Goal: Task Accomplishment & Management: Use online tool/utility

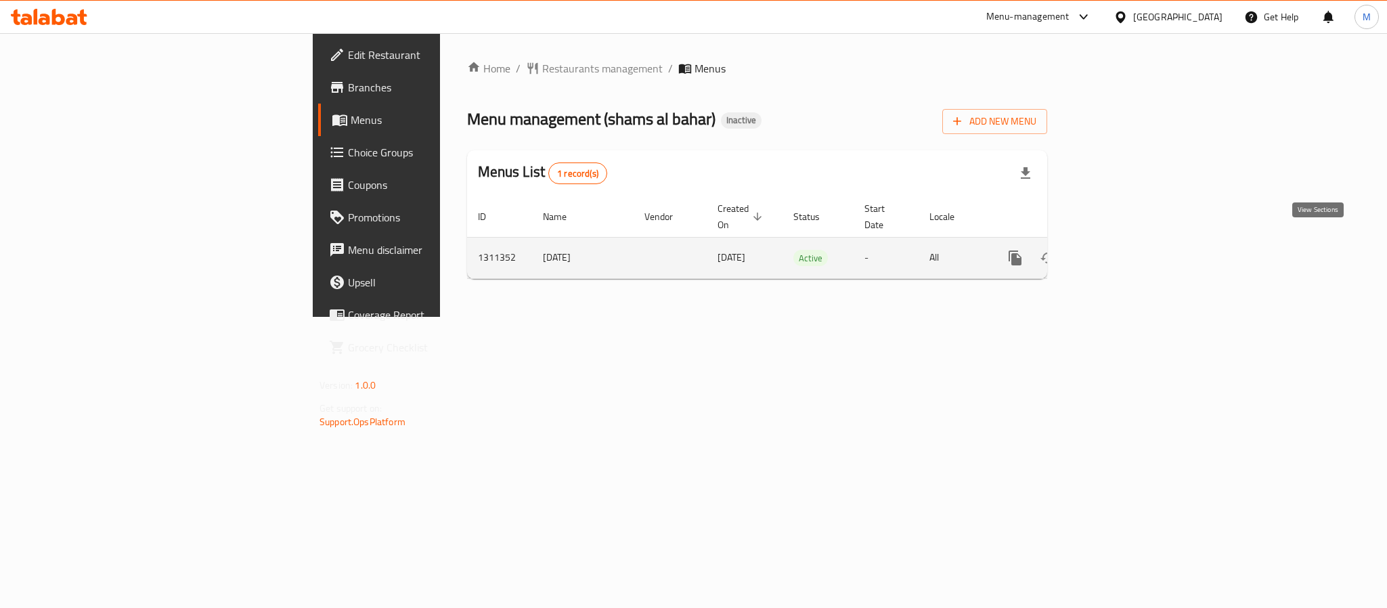
click at [1119, 252] on icon "enhanced table" at bounding box center [1113, 258] width 12 height 12
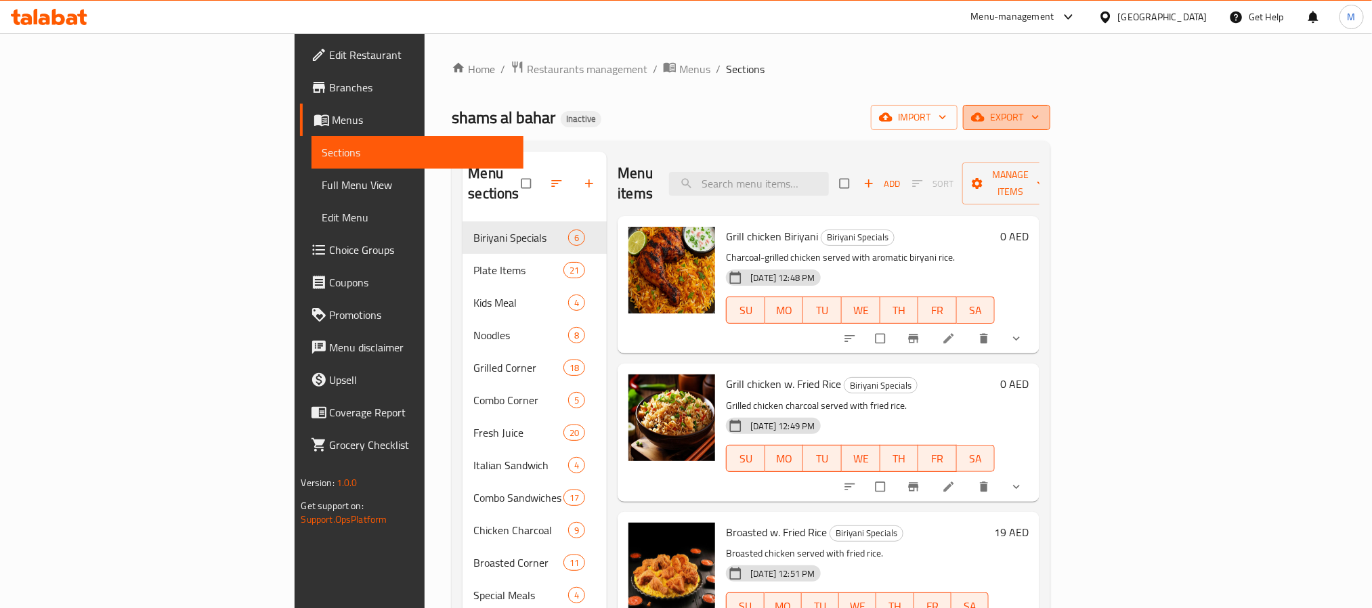
click at [1039, 124] on span "export" at bounding box center [1007, 117] width 66 height 17
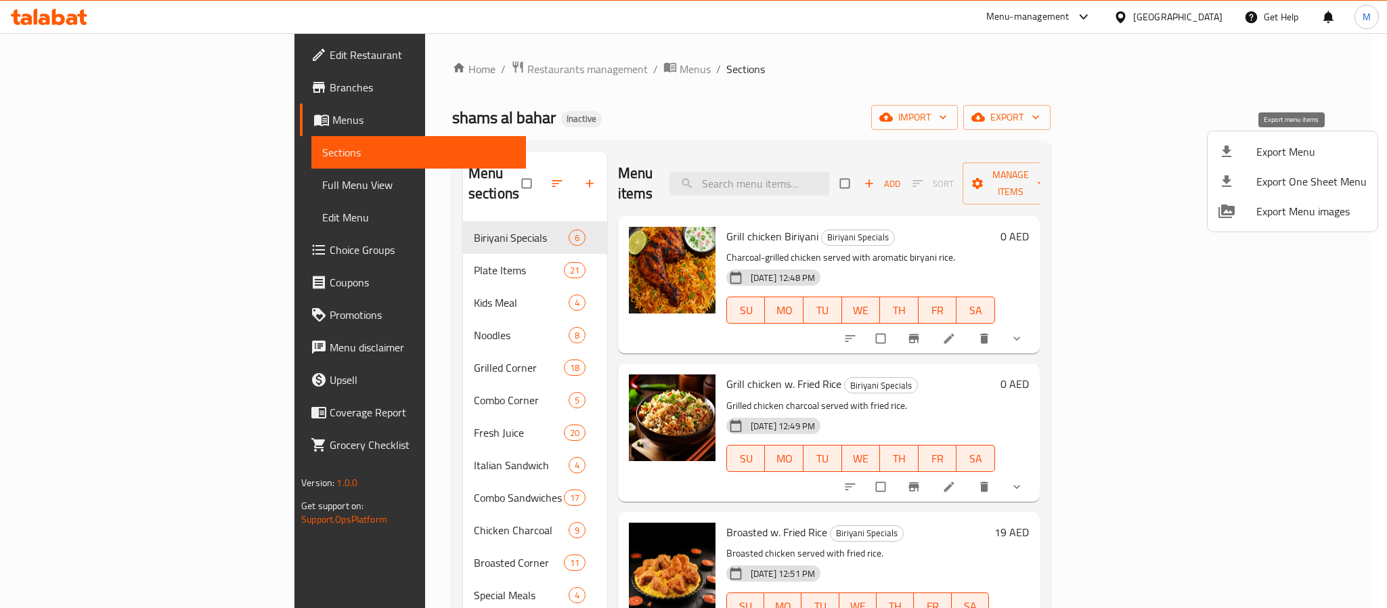
click at [1278, 144] on span "Export Menu" at bounding box center [1312, 152] width 110 height 16
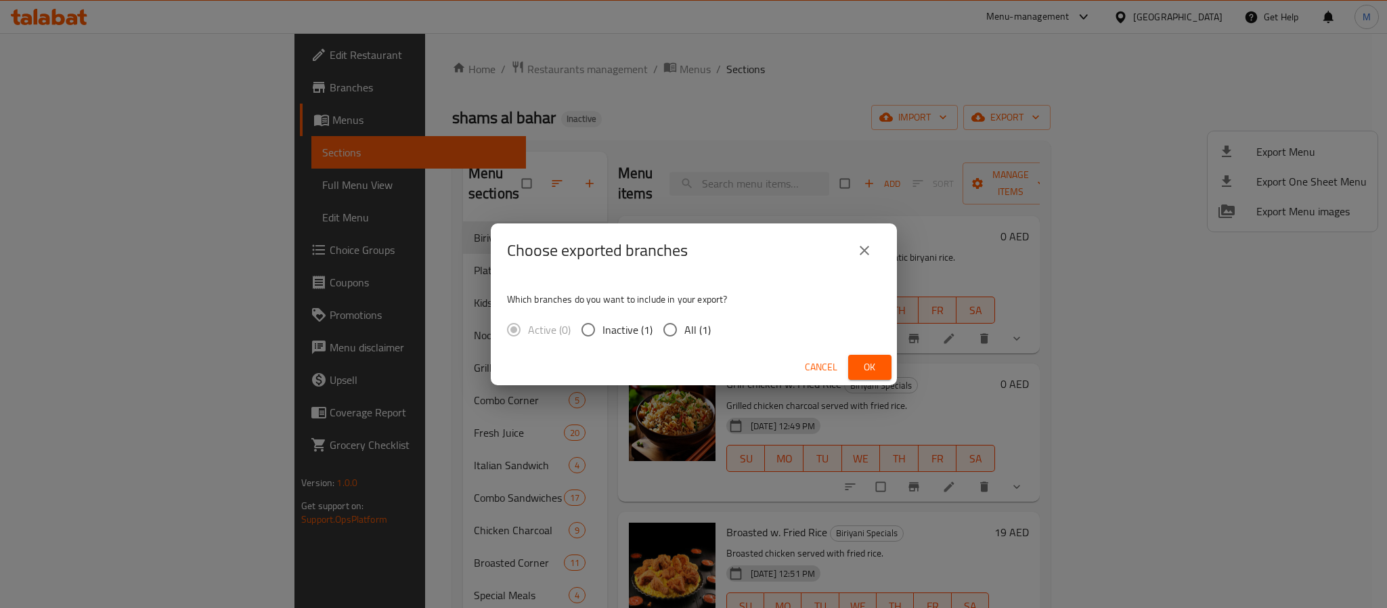
click at [663, 345] on div "Which branches do you want to include in your export? Active (0) Inactive (1) A…" at bounding box center [694, 314] width 406 height 72
click at [682, 334] on input "All (1)" at bounding box center [670, 330] width 28 height 28
radio input "true"
click at [870, 356] on button "Ok" at bounding box center [869, 367] width 43 height 25
